Goal: Task Accomplishment & Management: Manage account settings

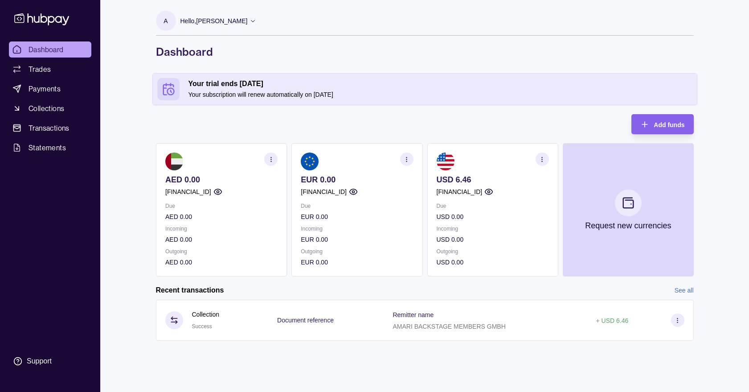
click at [540, 164] on section "button" at bounding box center [541, 158] width 13 height 13
click at [468, 204] on link "Download account details" at bounding box center [487, 204] width 71 height 10
click at [340, 126] on div "Add funds AED 0.00 [FINANCIAL_ID] Due AED 0.00 Incoming AED 0.00 Outgoing AED 0…" at bounding box center [425, 195] width 538 height 162
click at [477, 224] on p "Incoming" at bounding box center [492, 229] width 112 height 10
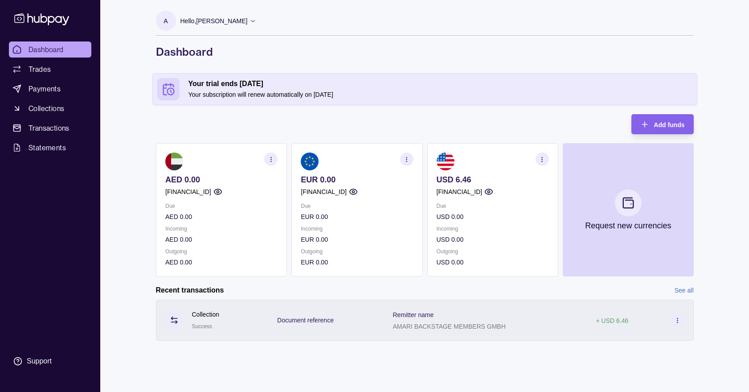
click at [365, 329] on div "Document reference" at bounding box center [325, 320] width 115 height 41
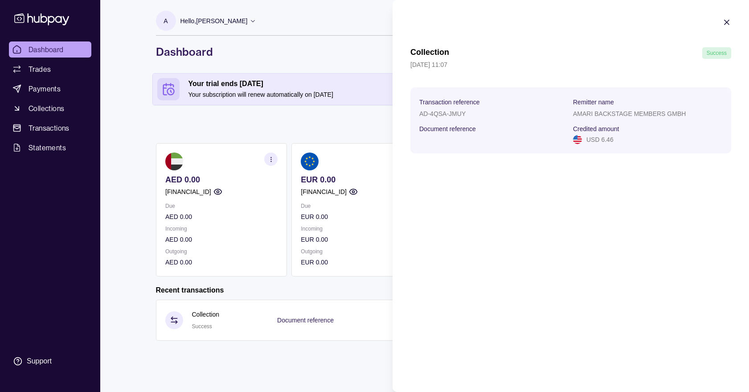
click at [727, 20] on icon "button" at bounding box center [727, 22] width 9 height 9
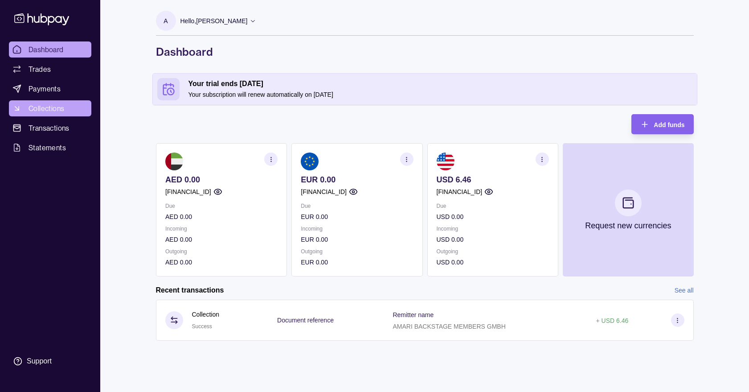
click at [45, 108] on span "Collections" at bounding box center [47, 108] width 36 height 11
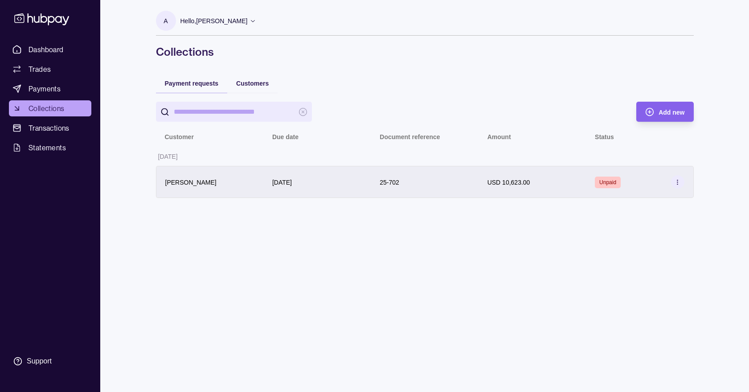
click at [249, 194] on div "[PERSON_NAME]" at bounding box center [209, 182] width 107 height 32
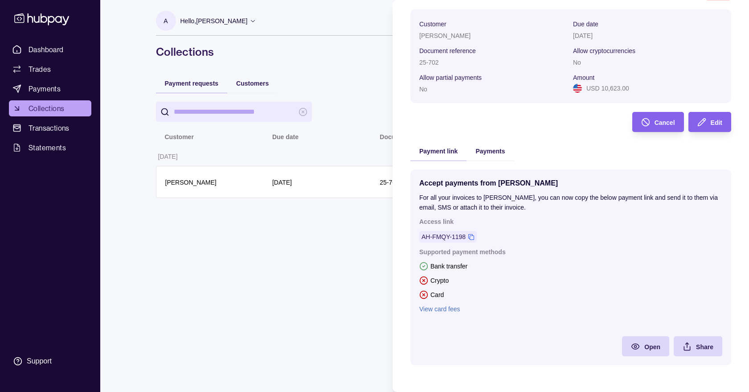
scroll to position [58, 0]
click at [707, 346] on span "Share" at bounding box center [704, 346] width 17 height 7
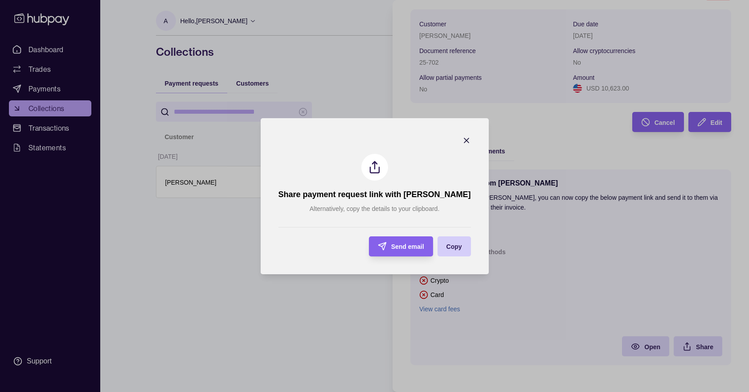
click at [440, 242] on div "Copy" at bounding box center [447, 246] width 29 height 20
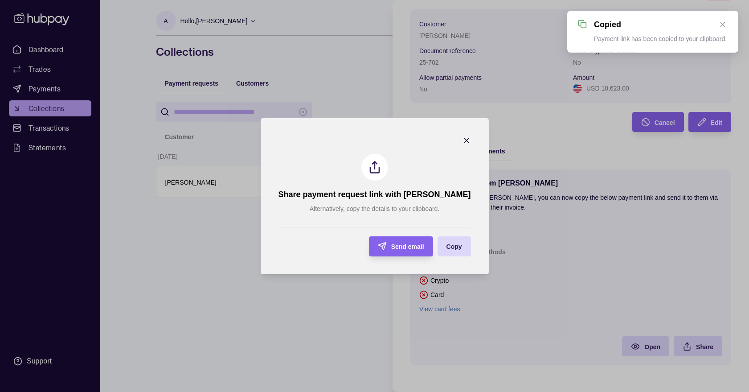
click at [465, 145] on div at bounding box center [466, 142] width 9 height 12
click at [462, 138] on icon "button" at bounding box center [466, 140] width 9 height 9
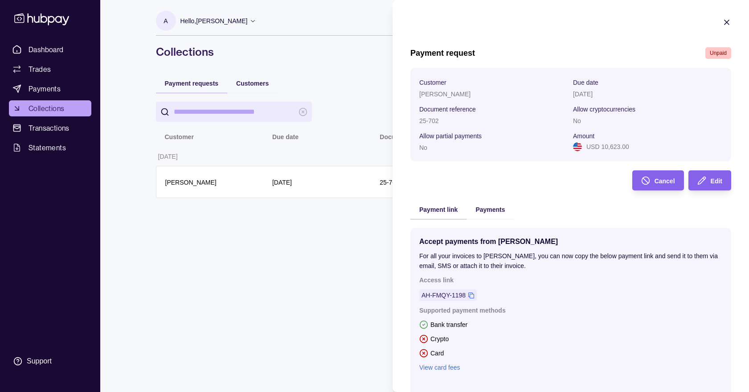
scroll to position [0, 0]
